Goal: Find specific page/section: Find specific page/section

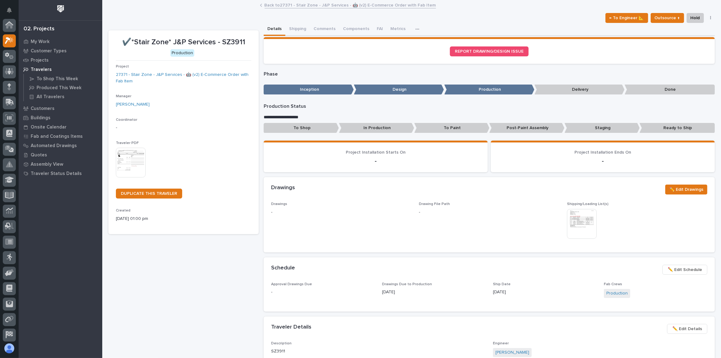
click at [83, 5] on div at bounding box center [61, 10] width 84 height 20
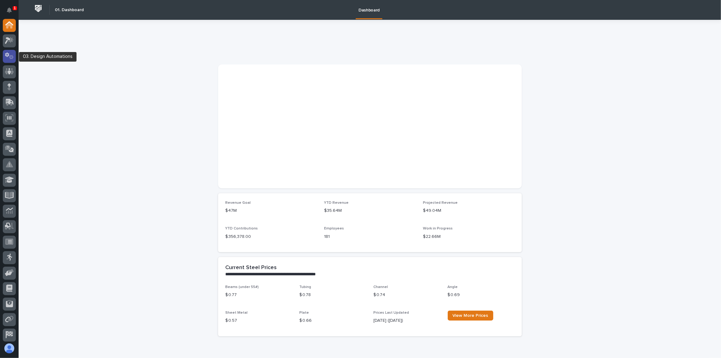
click at [12, 56] on icon at bounding box center [11, 57] width 5 height 4
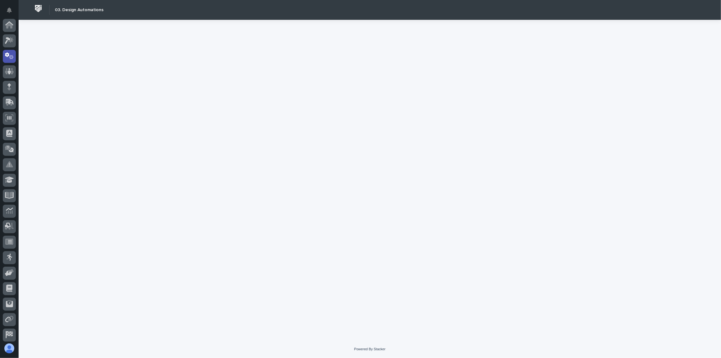
scroll to position [31, 0]
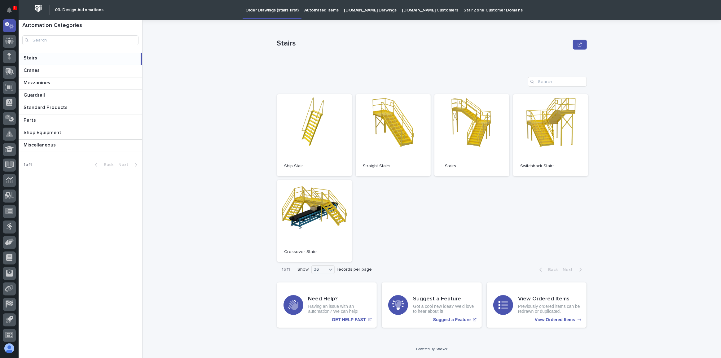
click at [348, 9] on p "[DOMAIN_NAME] Drawings" at bounding box center [370, 6] width 52 height 13
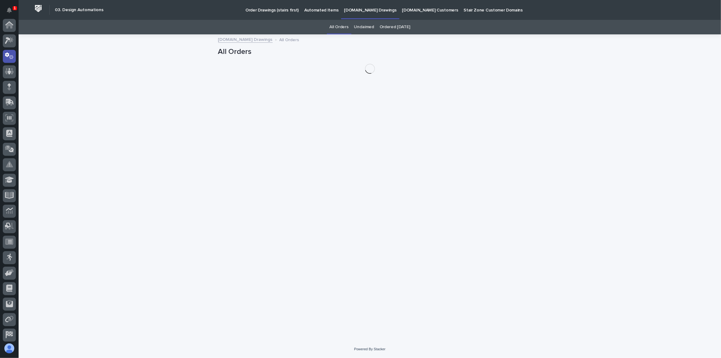
scroll to position [31, 0]
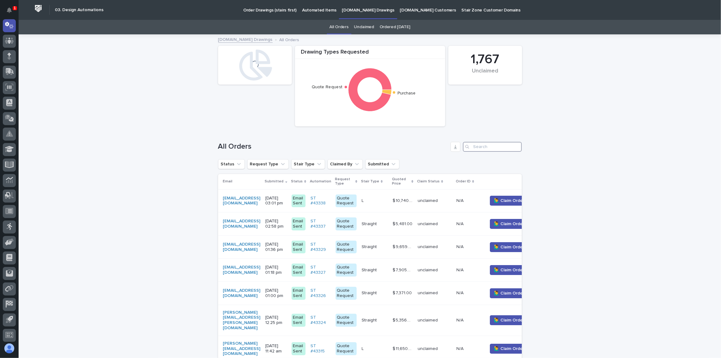
click at [484, 143] on input "Search" at bounding box center [492, 147] width 59 height 10
paste input "[PERSON_NAME][EMAIL_ADDRESS][DOMAIN_NAME]"
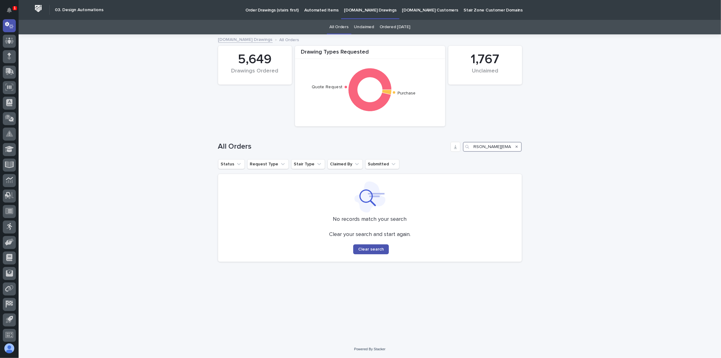
scroll to position [0, 5]
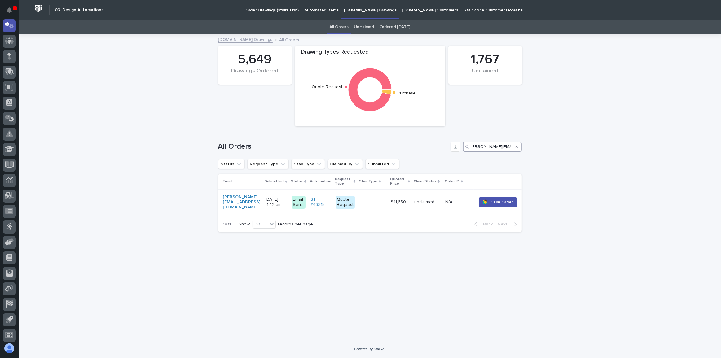
type input "[PERSON_NAME][EMAIL_ADDRESS][DOMAIN_NAME]"
